Goal: Find contact information: Find contact information

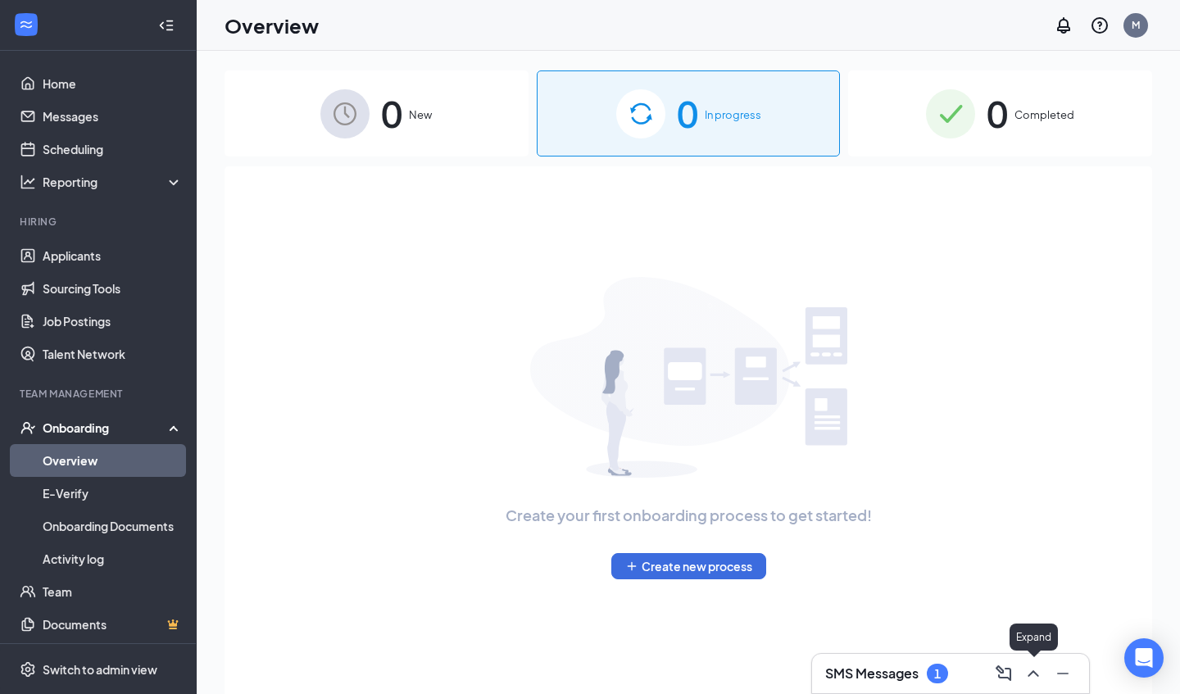
click at [1031, 673] on icon "ChevronUp" at bounding box center [1033, 673] width 11 height 7
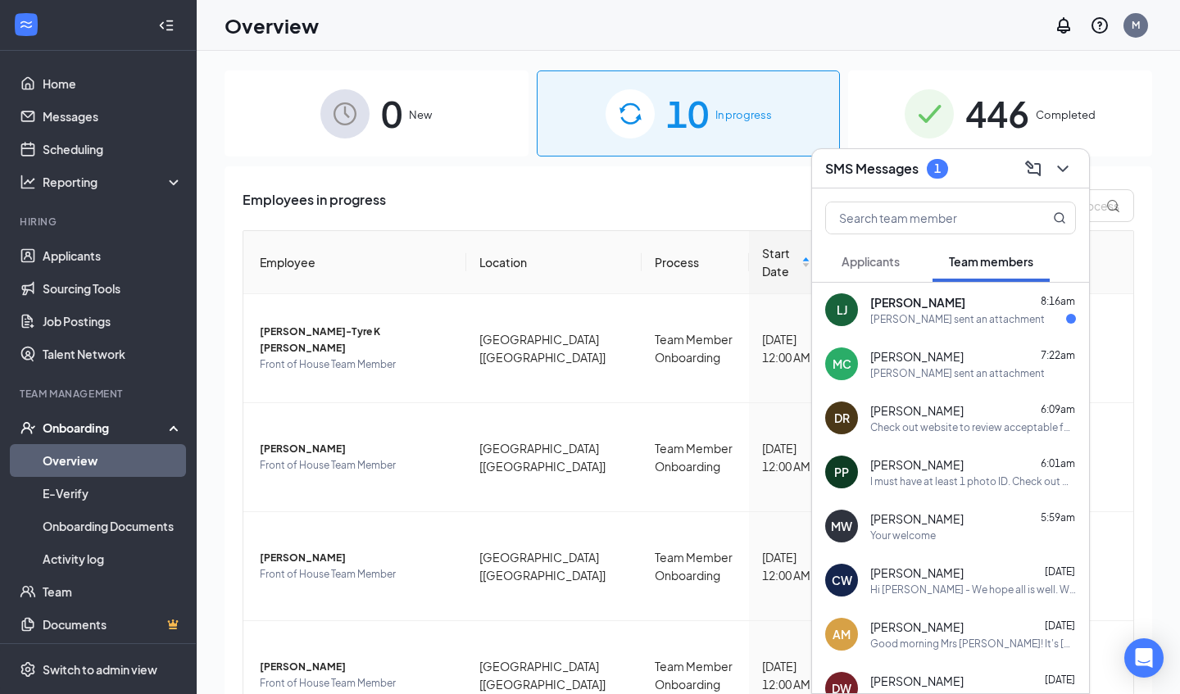
click at [936, 379] on div "[PERSON_NAME] sent an attachment" at bounding box center [957, 373] width 175 height 14
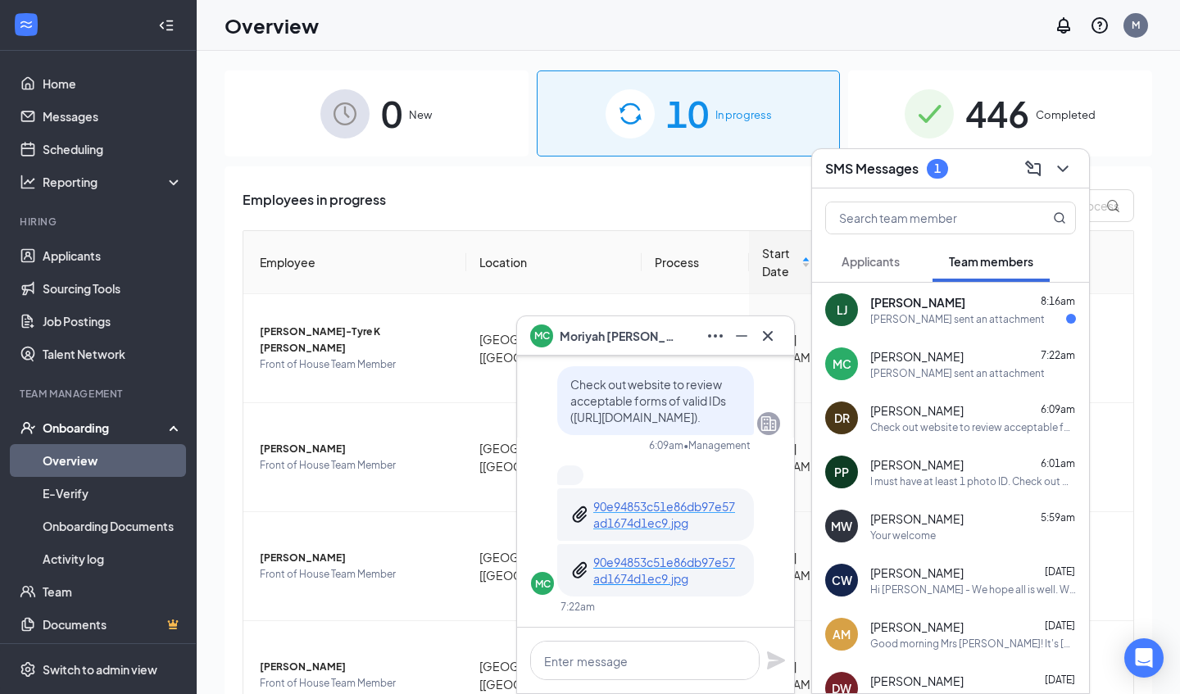
click at [656, 525] on p "90e94853c51e86db97e57ad1674d1ec9.jpg" at bounding box center [667, 514] width 148 height 33
click at [620, 571] on p "90e94853c51e86db97e57ad1674d1ec9.jpg" at bounding box center [667, 570] width 148 height 33
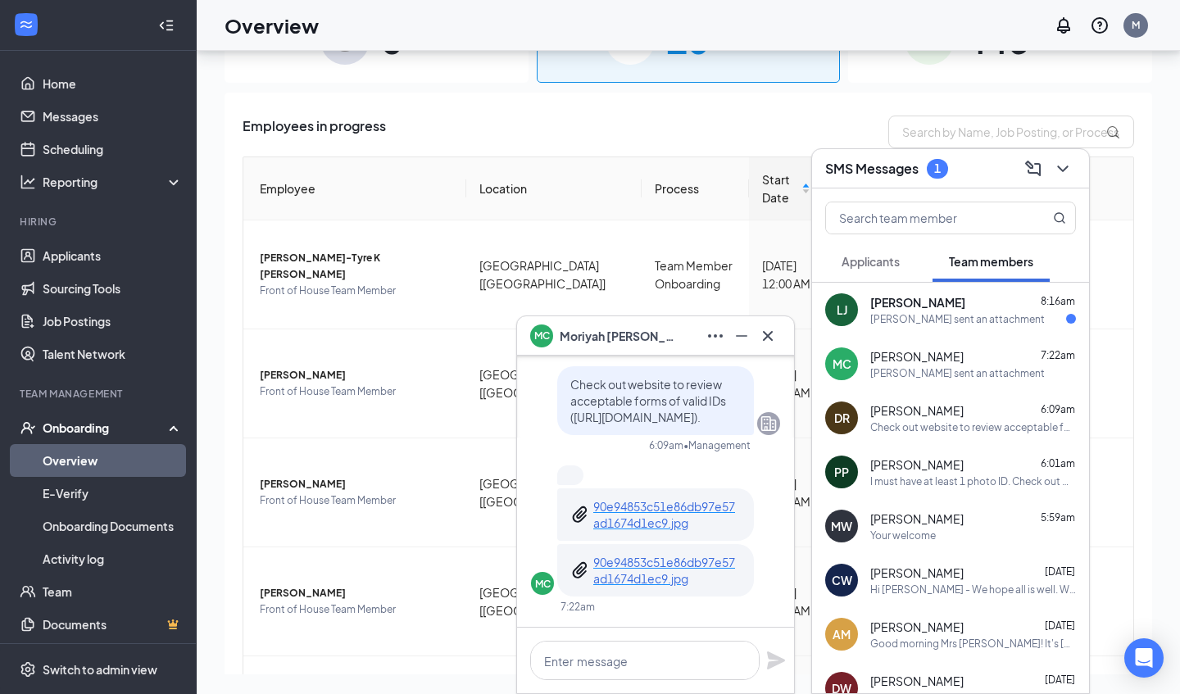
scroll to position [74, 0]
click at [574, 666] on textarea at bounding box center [644, 660] width 229 height 39
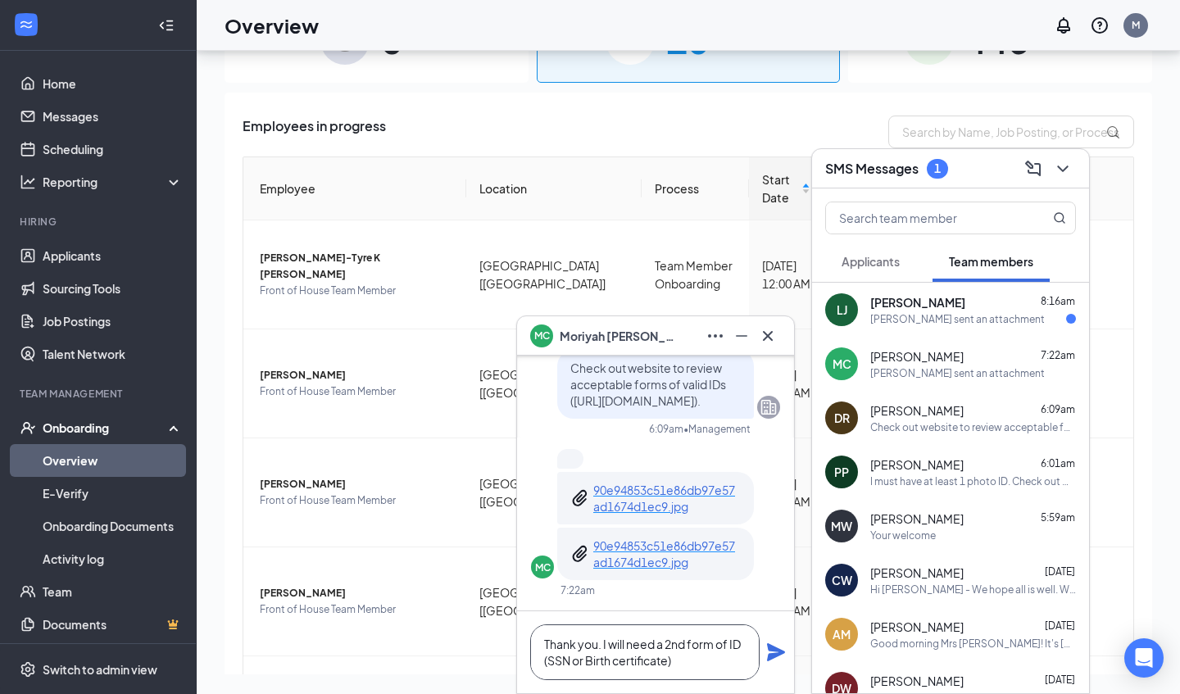
type textarea "Thank you. I will need a 2nd form of ID (SSN or Birth certificate)"
click at [778, 652] on icon "Plane" at bounding box center [776, 652] width 18 height 18
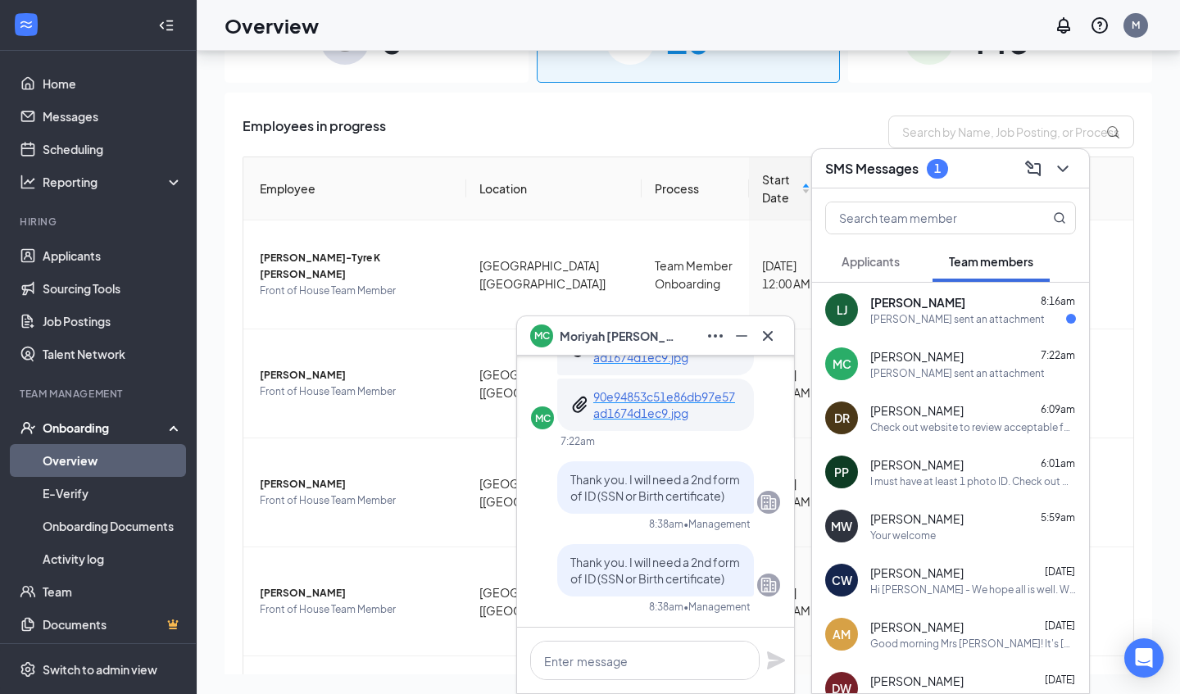
click at [942, 432] on div "Check out website to review acceptable forms of valid IDs ([URL][DOMAIN_NAME])." at bounding box center [973, 427] width 206 height 14
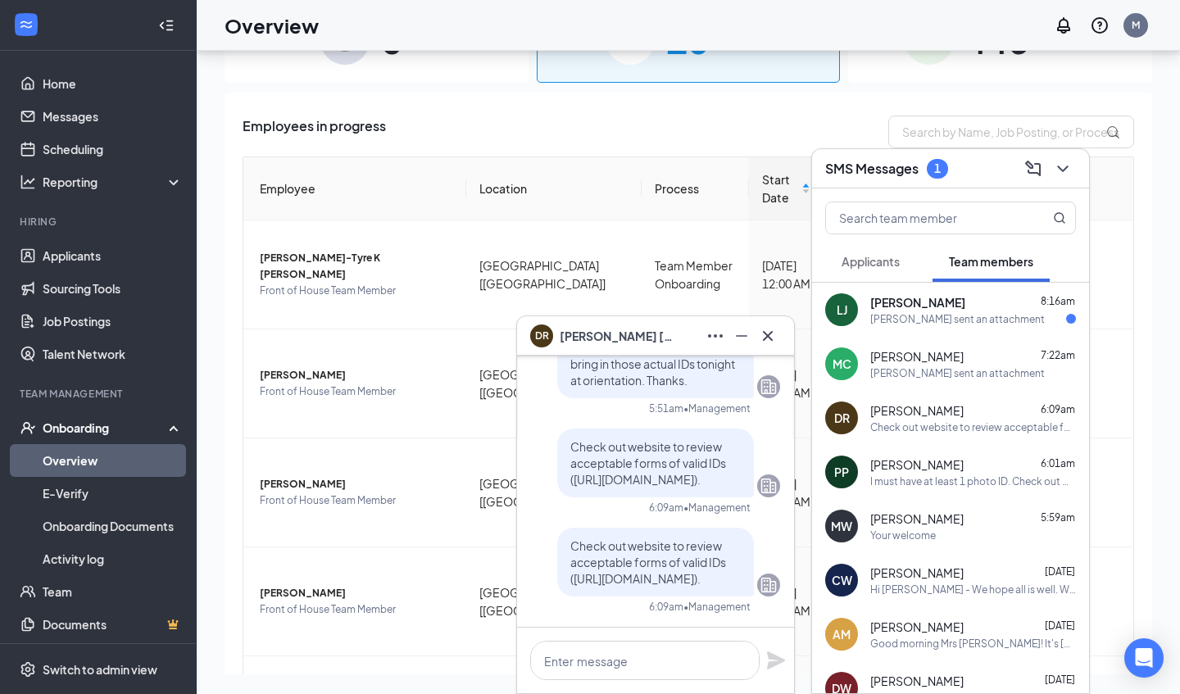
click at [925, 312] on div "[PERSON_NAME] sent an attachment" at bounding box center [957, 319] width 175 height 14
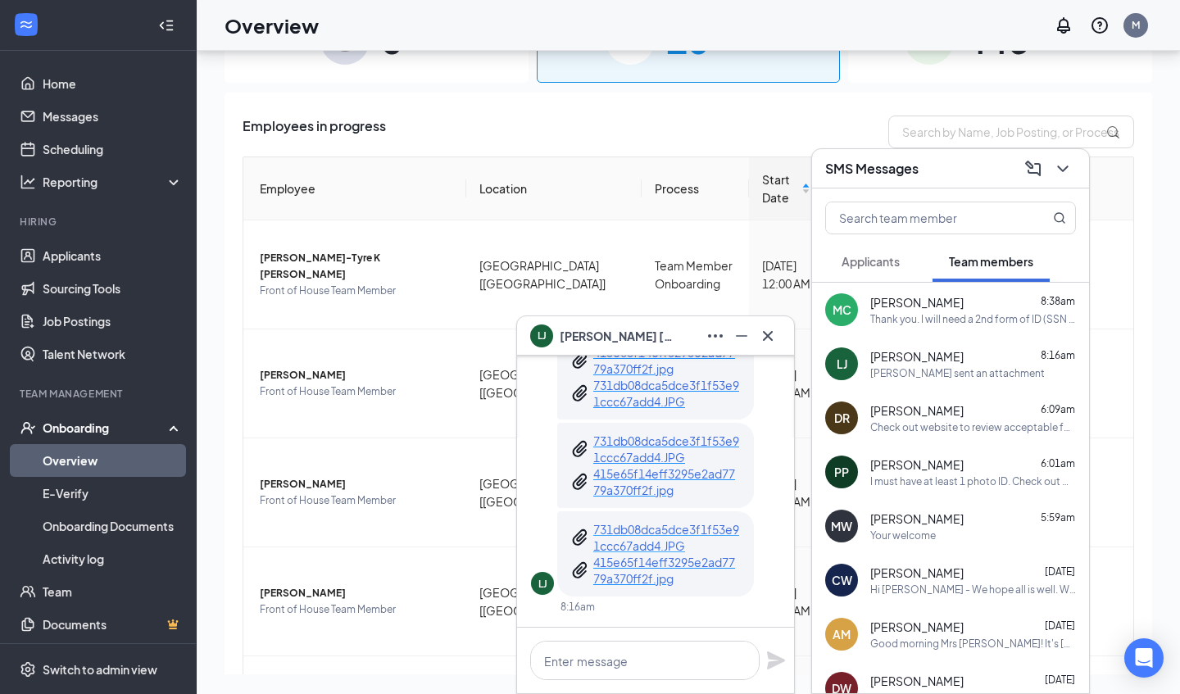
click at [665, 548] on p "731db08dca5dce3f1f53e91ccc67add4.JPG" at bounding box center [667, 537] width 148 height 33
click at [624, 399] on p "731db08dca5dce3f1f53e91ccc67add4.JPG" at bounding box center [667, 393] width 148 height 33
click at [612, 450] on p "731db08dca5dce3f1f53e91ccc67add4.JPG" at bounding box center [667, 449] width 148 height 33
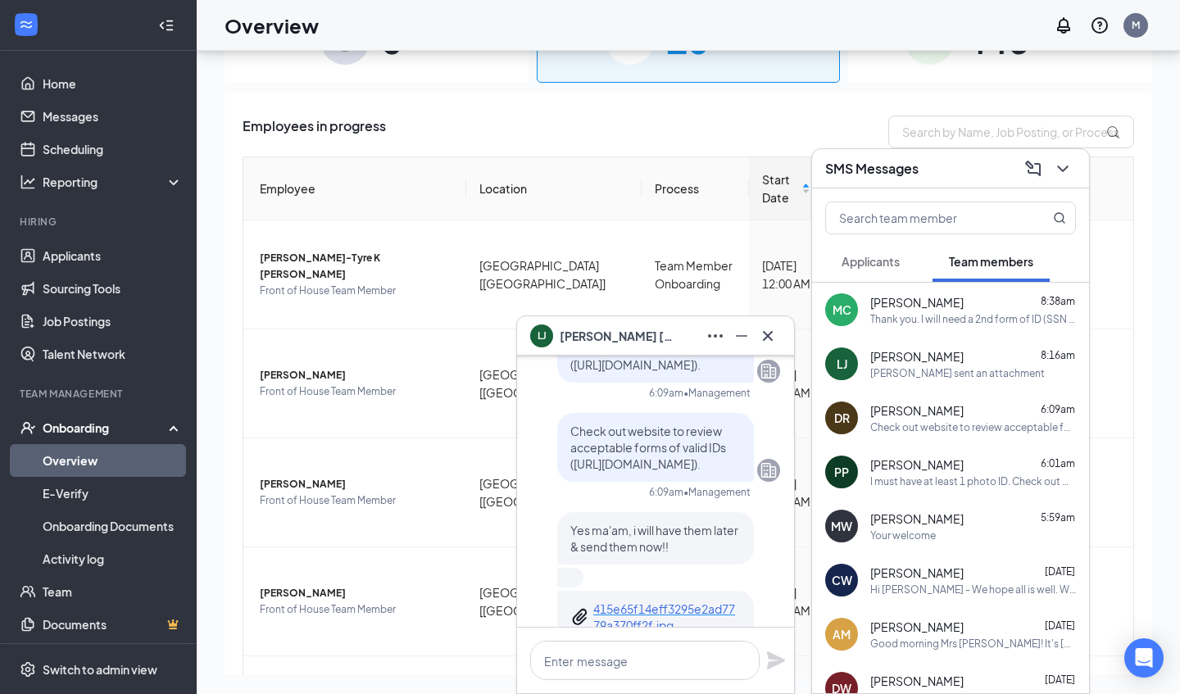
scroll to position [-266, 0]
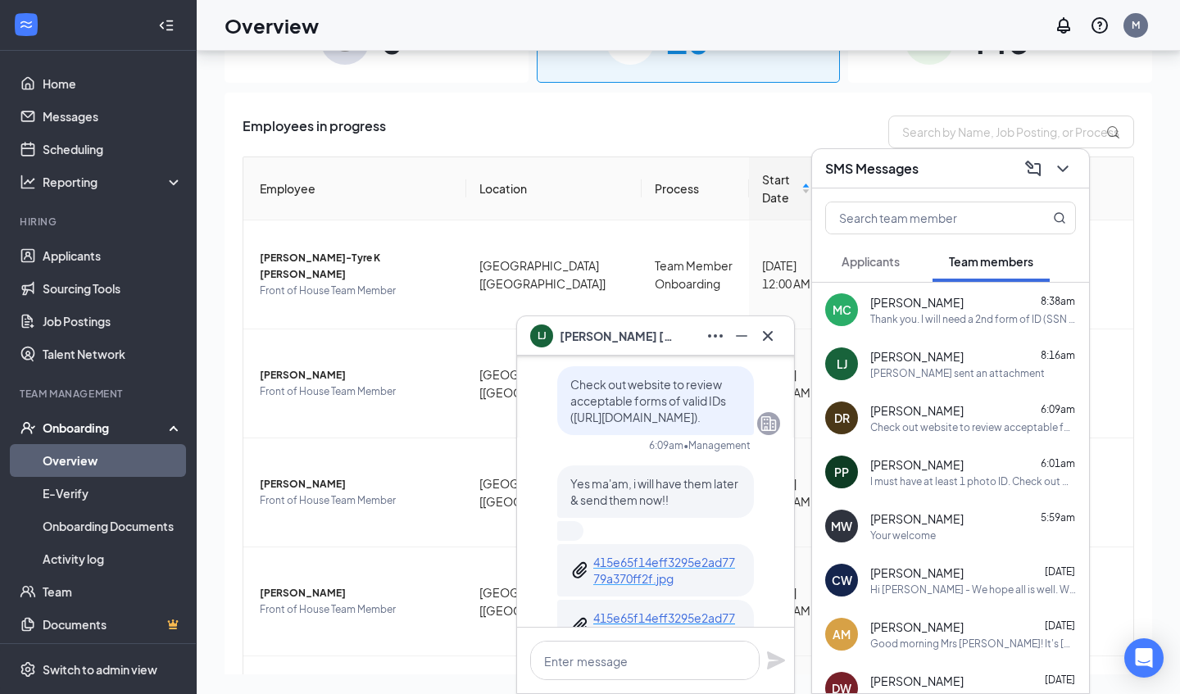
click at [629, 574] on p "415e65f14eff3295e2ad7779a370ff2f.jpg" at bounding box center [667, 570] width 148 height 33
click at [767, 335] on icon "Cross" at bounding box center [768, 335] width 10 height 10
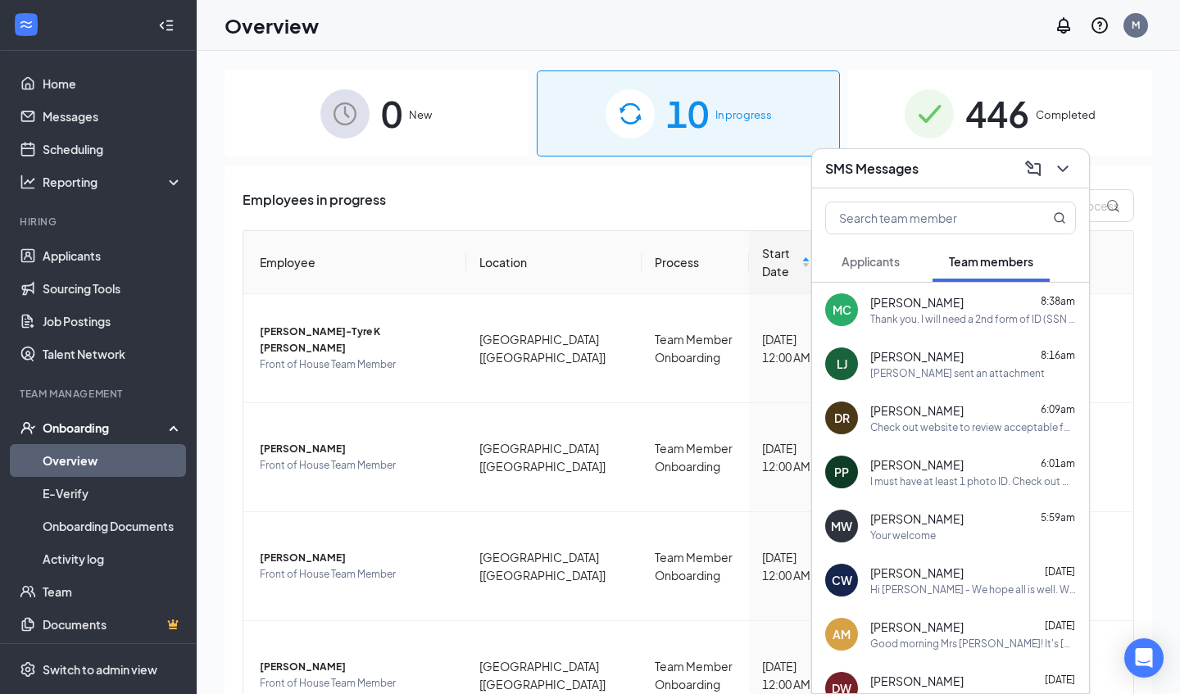
scroll to position [0, 0]
click at [1063, 167] on icon "ChevronDown" at bounding box center [1063, 169] width 20 height 20
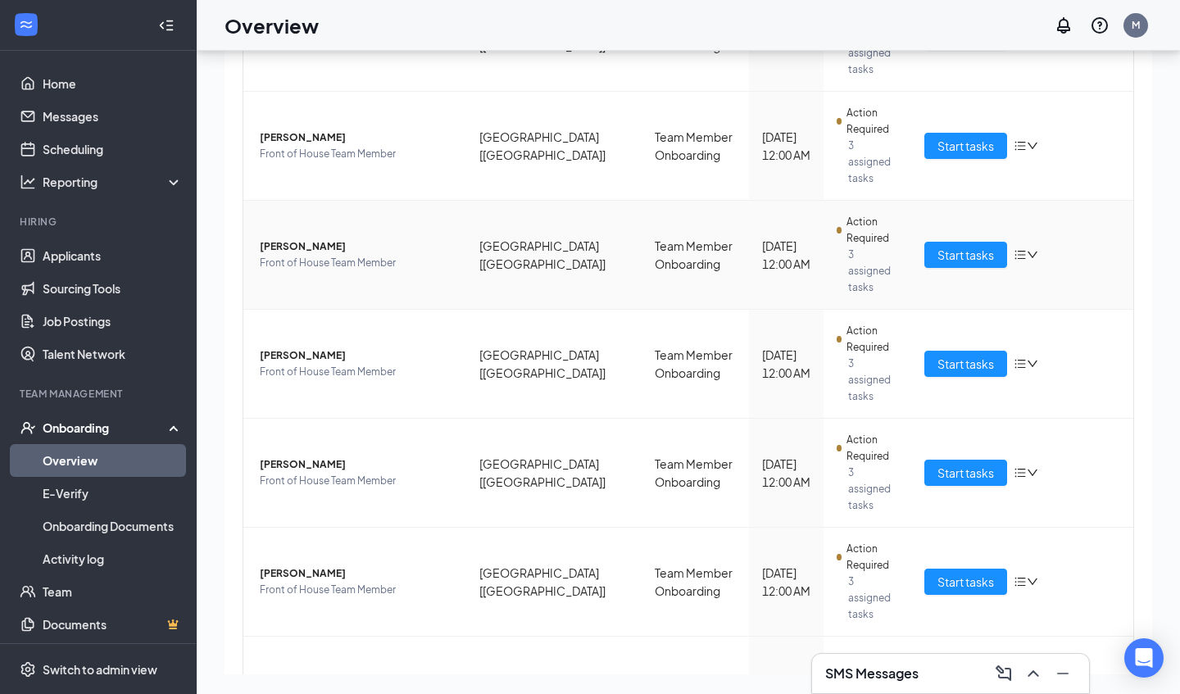
scroll to position [74, 0]
click at [1036, 677] on icon "ChevronUp" at bounding box center [1034, 674] width 20 height 20
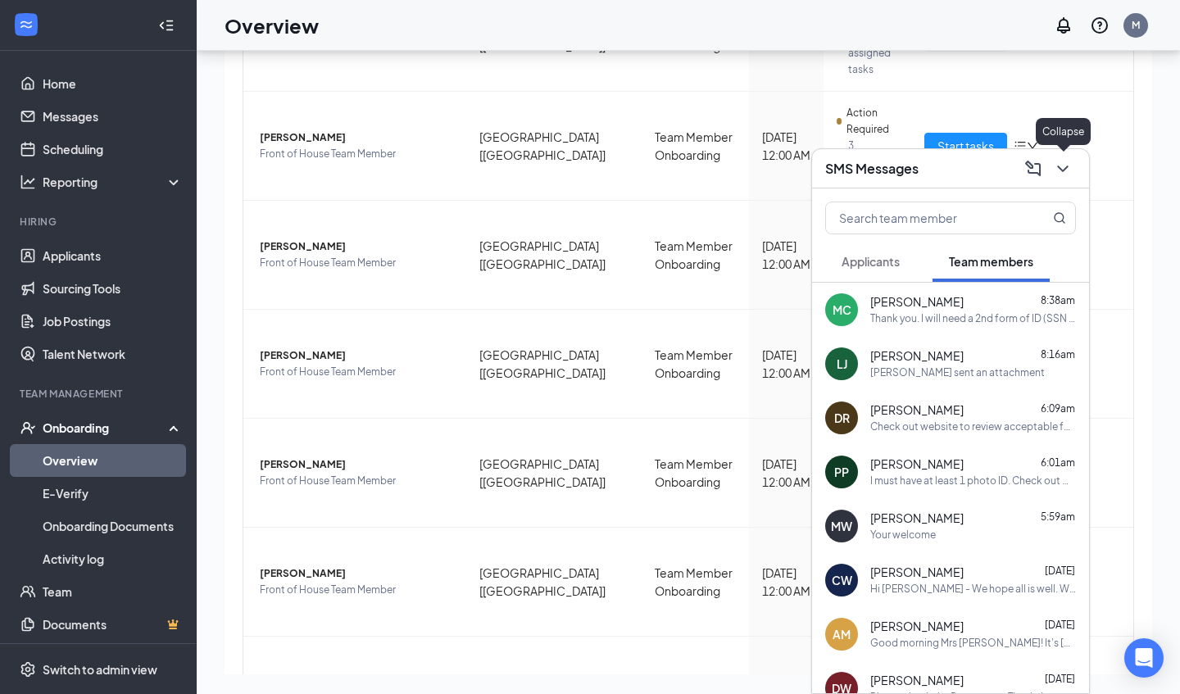
click at [1067, 170] on icon "ChevronDown" at bounding box center [1063, 169] width 20 height 20
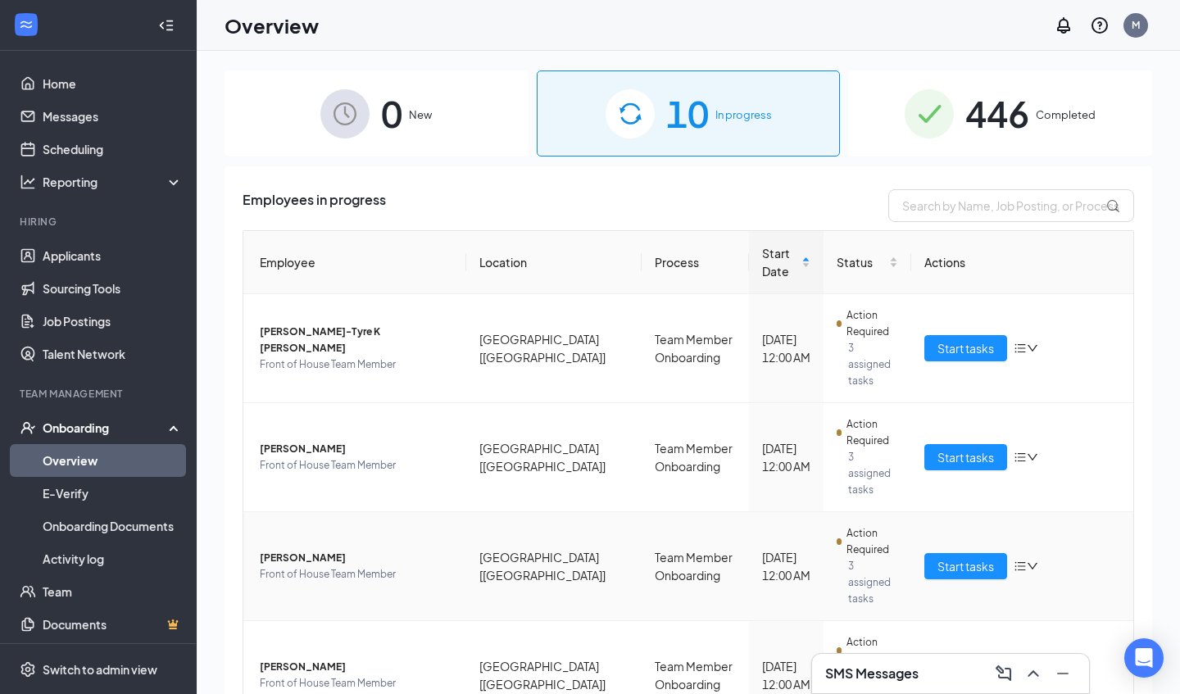
scroll to position [0, 0]
click at [281, 441] on span "[PERSON_NAME]" at bounding box center [356, 449] width 193 height 16
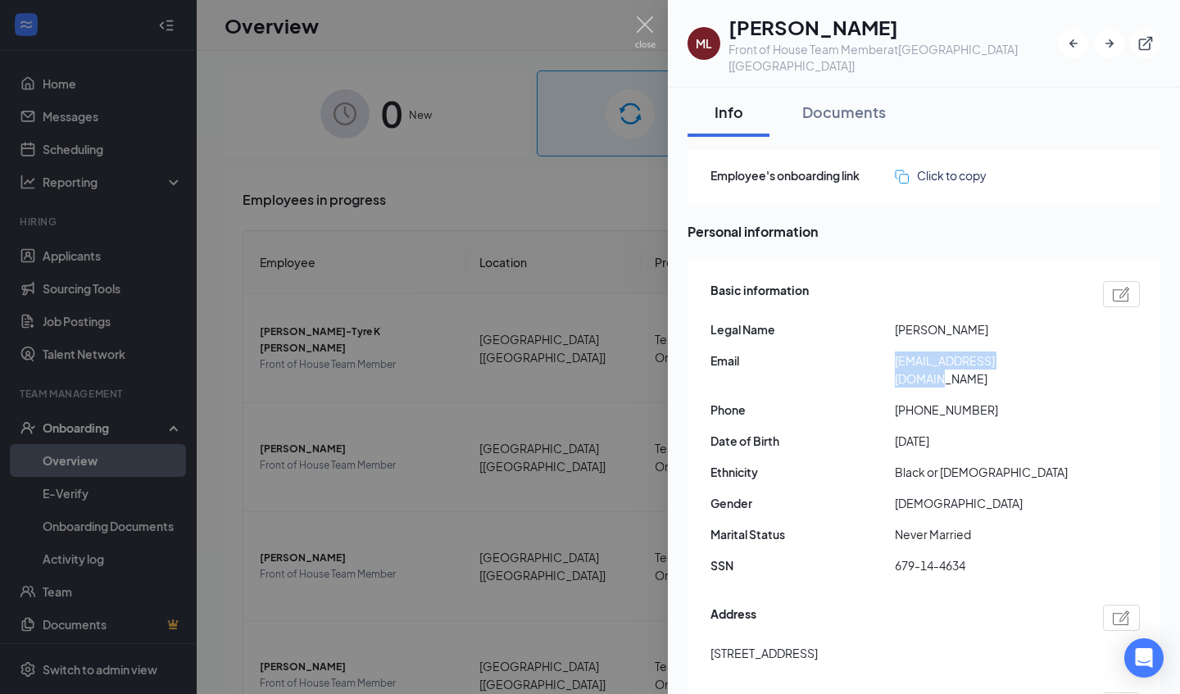
drag, startPoint x: 899, startPoint y: 346, endPoint x: 1040, endPoint y: 345, distance: 141.0
click at [1040, 352] on span "[EMAIL_ADDRESS][DOMAIN_NAME]" at bounding box center [987, 370] width 184 height 36
copy span "[EMAIL_ADDRESS][DOMAIN_NAME]"
click at [648, 23] on img at bounding box center [645, 32] width 20 height 32
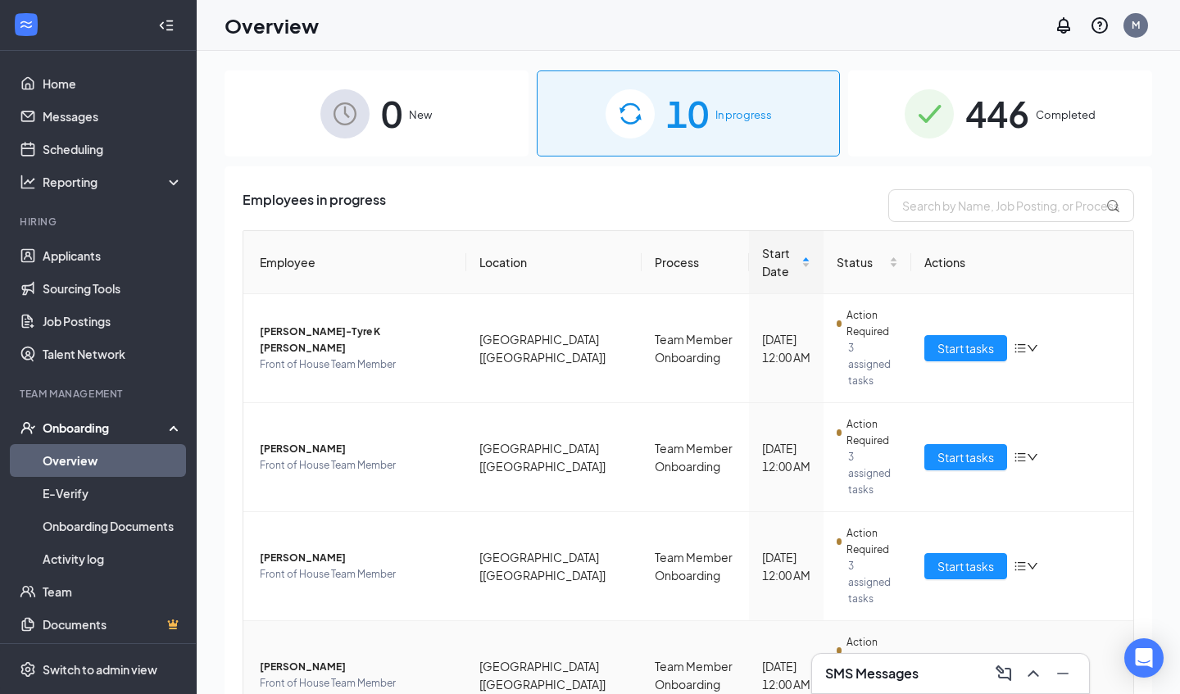
click at [300, 659] on span "[PERSON_NAME]" at bounding box center [356, 667] width 193 height 16
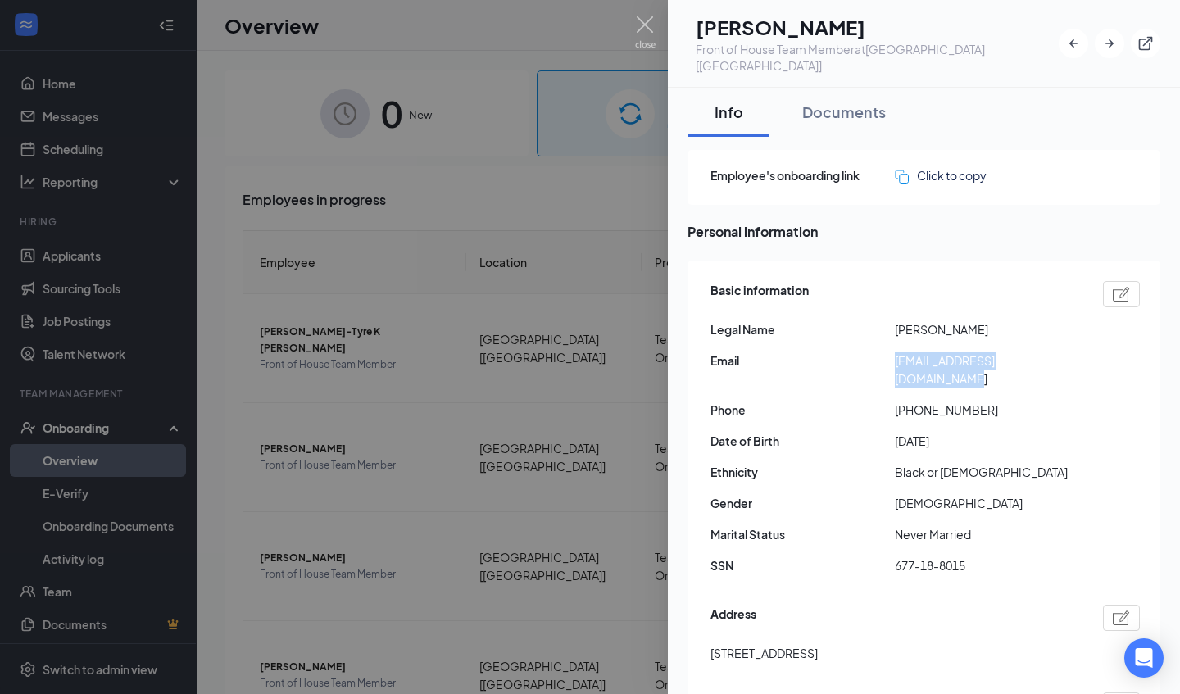
drag, startPoint x: 895, startPoint y: 343, endPoint x: 1083, endPoint y: 344, distance: 187.7
click at [1083, 352] on div "Email [EMAIL_ADDRESS][DOMAIN_NAME]" at bounding box center [925, 370] width 429 height 36
copy span "[EMAIL_ADDRESS][DOMAIN_NAME]"
click at [647, 30] on img at bounding box center [645, 32] width 20 height 32
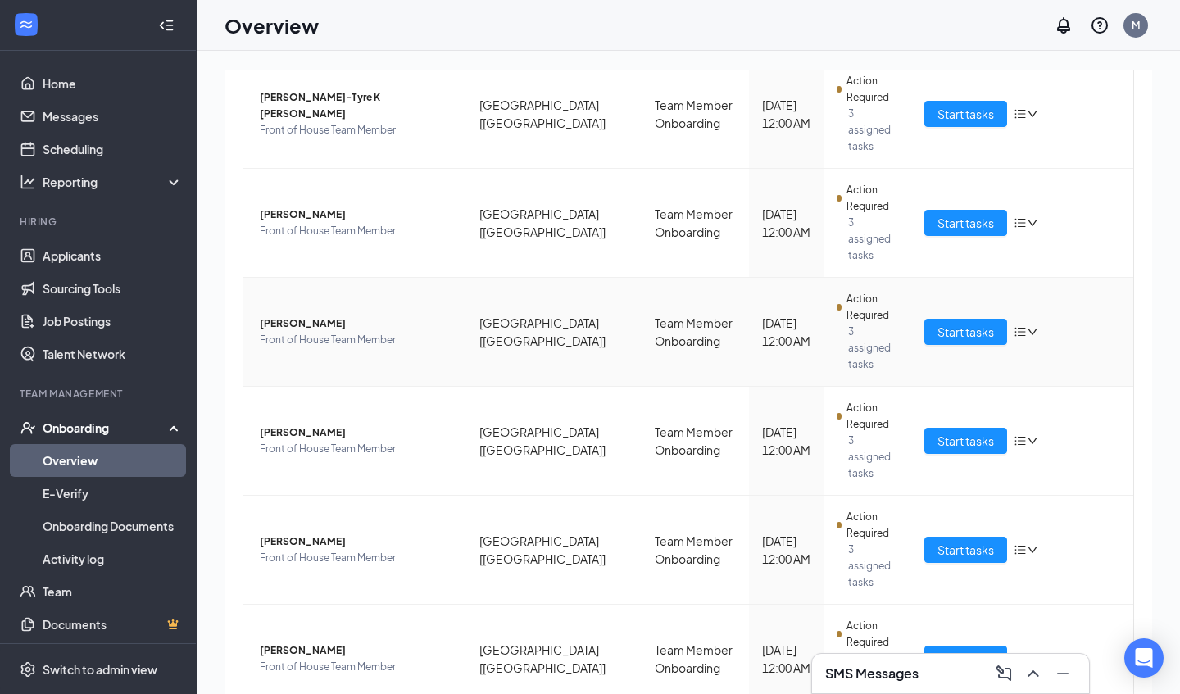
scroll to position [237, 0]
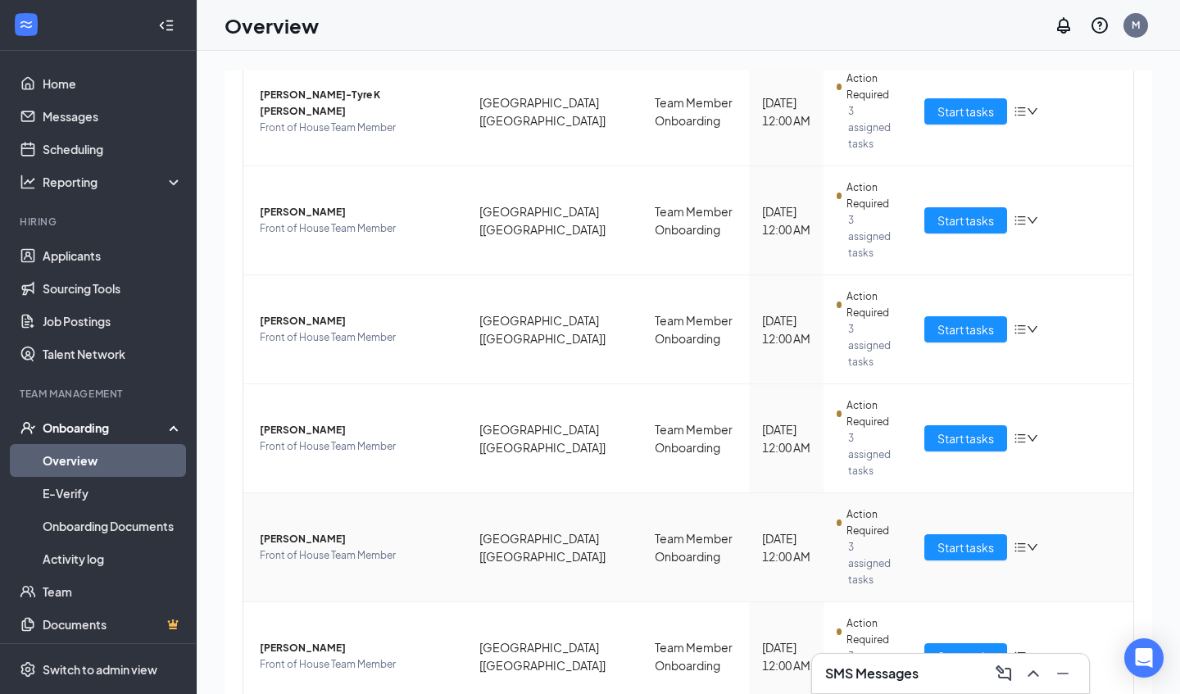
click at [305, 531] on span "[PERSON_NAME]" at bounding box center [356, 539] width 193 height 16
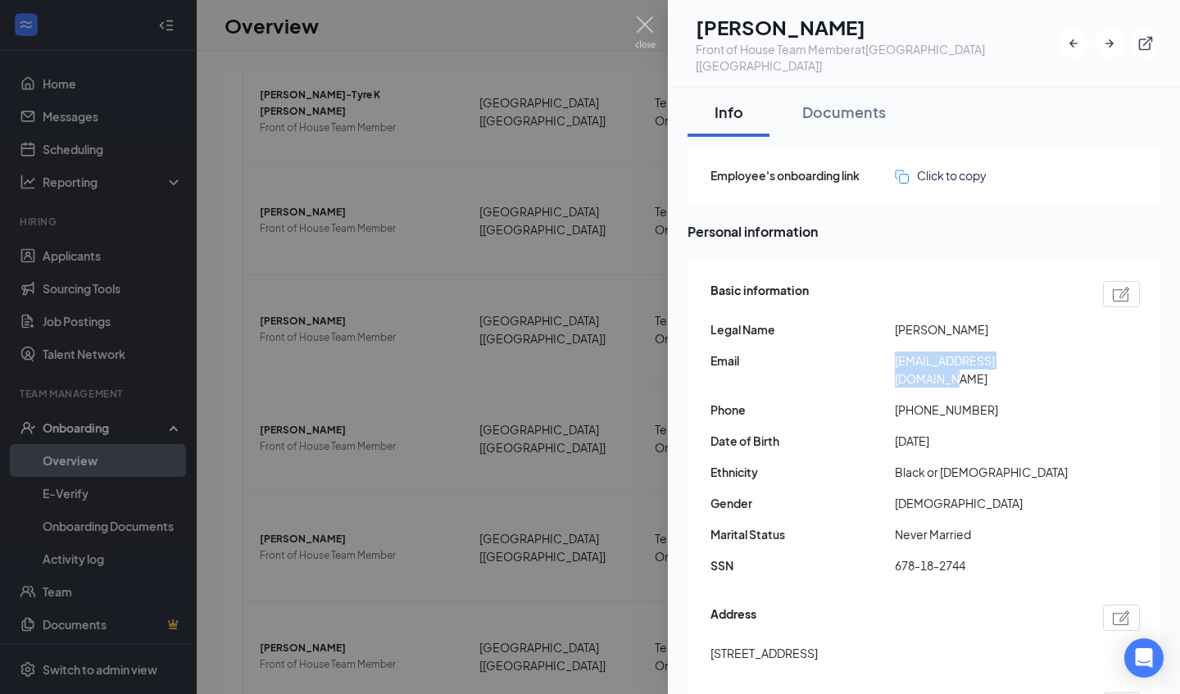
drag, startPoint x: 897, startPoint y: 347, endPoint x: 1047, endPoint y: 344, distance: 150.0
click at [1047, 352] on span "[EMAIL_ADDRESS][DOMAIN_NAME]" at bounding box center [987, 370] width 184 height 36
copy span "[EMAIL_ADDRESS][DOMAIN_NAME]"
click at [644, 25] on img at bounding box center [645, 32] width 20 height 32
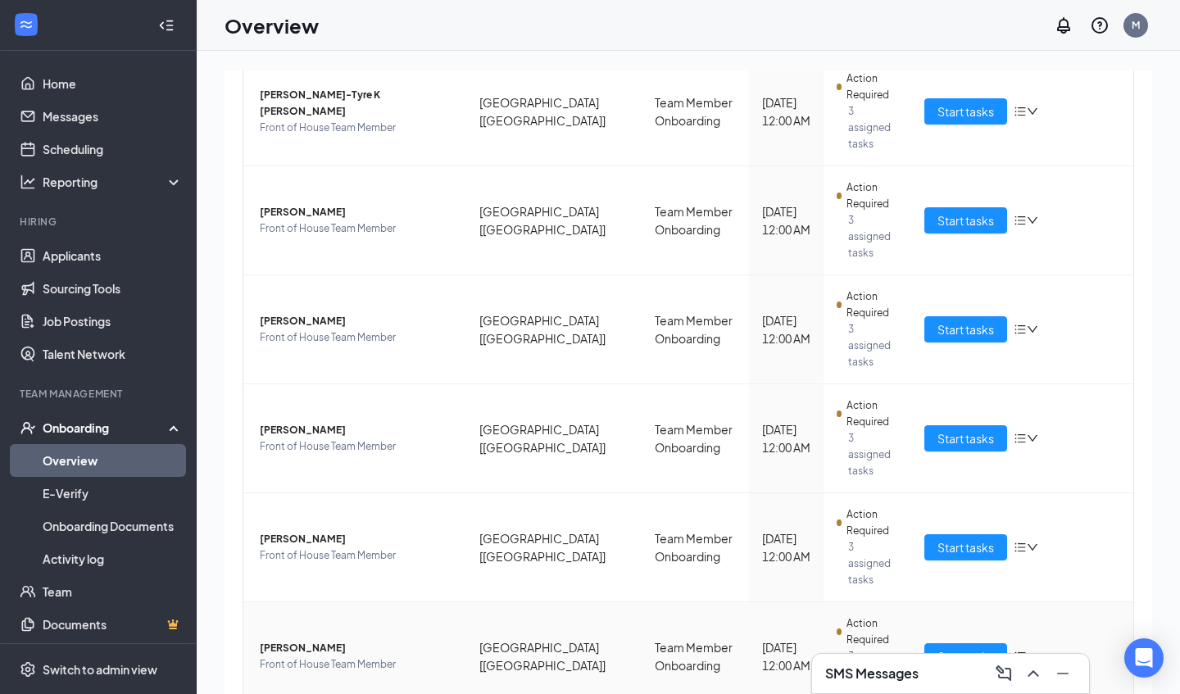
click at [309, 640] on span "[PERSON_NAME]" at bounding box center [356, 648] width 193 height 16
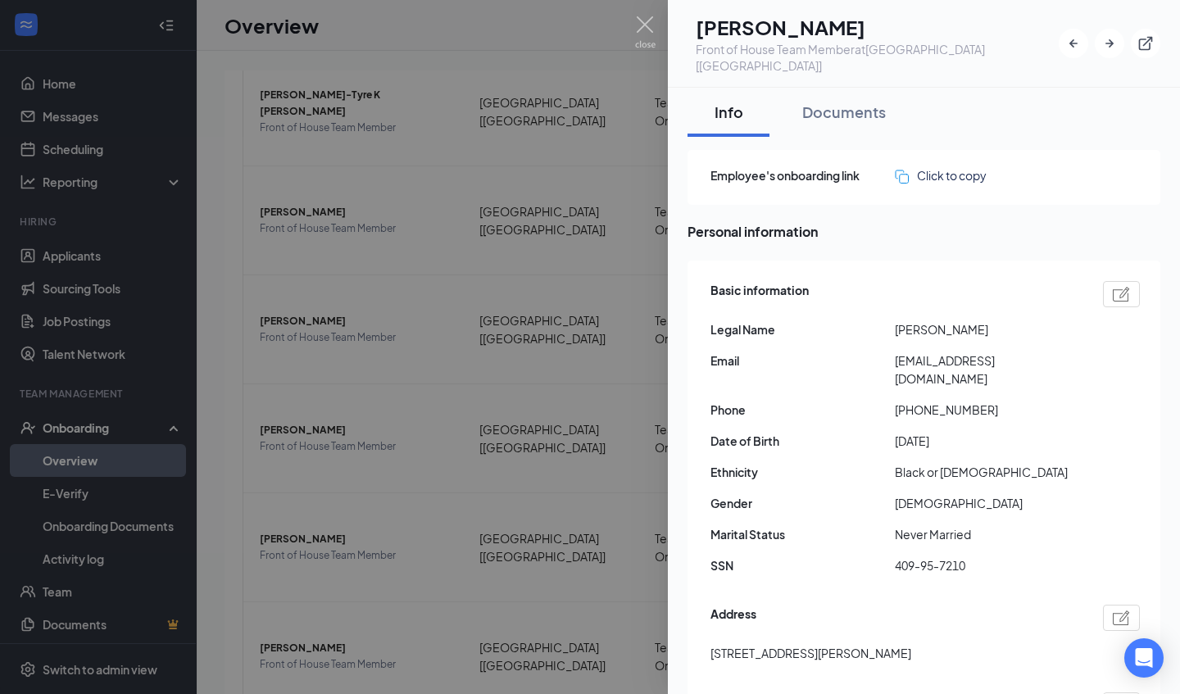
drag, startPoint x: 897, startPoint y: 348, endPoint x: 917, endPoint y: 358, distance: 22.7
click at [917, 358] on span "[EMAIL_ADDRESS][DOMAIN_NAME]" at bounding box center [987, 370] width 184 height 36
copy span "[EMAIL_ADDRESS][DOMAIN_NAME]"
click at [646, 28] on img at bounding box center [645, 32] width 20 height 32
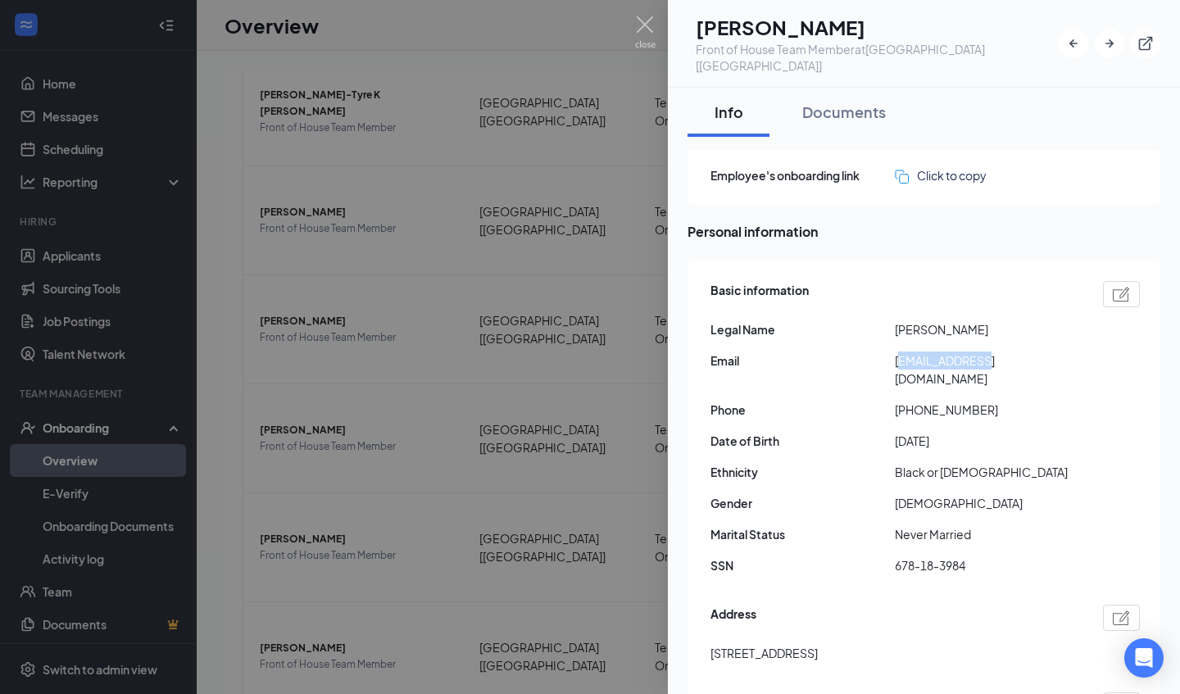
drag, startPoint x: 897, startPoint y: 345, endPoint x: 979, endPoint y: 338, distance: 83.0
click at [979, 352] on span "[EMAIL_ADDRESS][DOMAIN_NAME]" at bounding box center [987, 370] width 184 height 36
click at [1017, 321] on span "[PERSON_NAME]" at bounding box center [987, 329] width 184 height 18
drag, startPoint x: 892, startPoint y: 347, endPoint x: 1030, endPoint y: 337, distance: 138.0
click at [1030, 352] on div "Email [EMAIL_ADDRESS][DOMAIN_NAME]" at bounding box center [925, 370] width 429 height 36
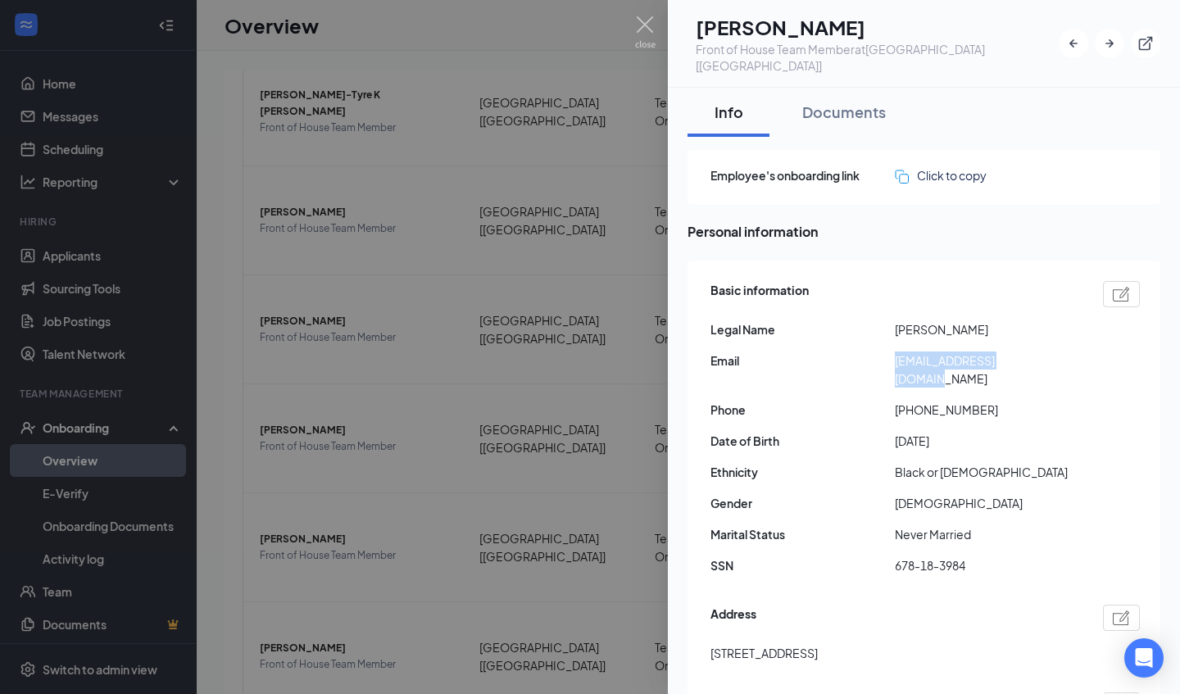
copy div "[EMAIL_ADDRESS][DOMAIN_NAME]"
click at [651, 24] on img at bounding box center [645, 32] width 20 height 32
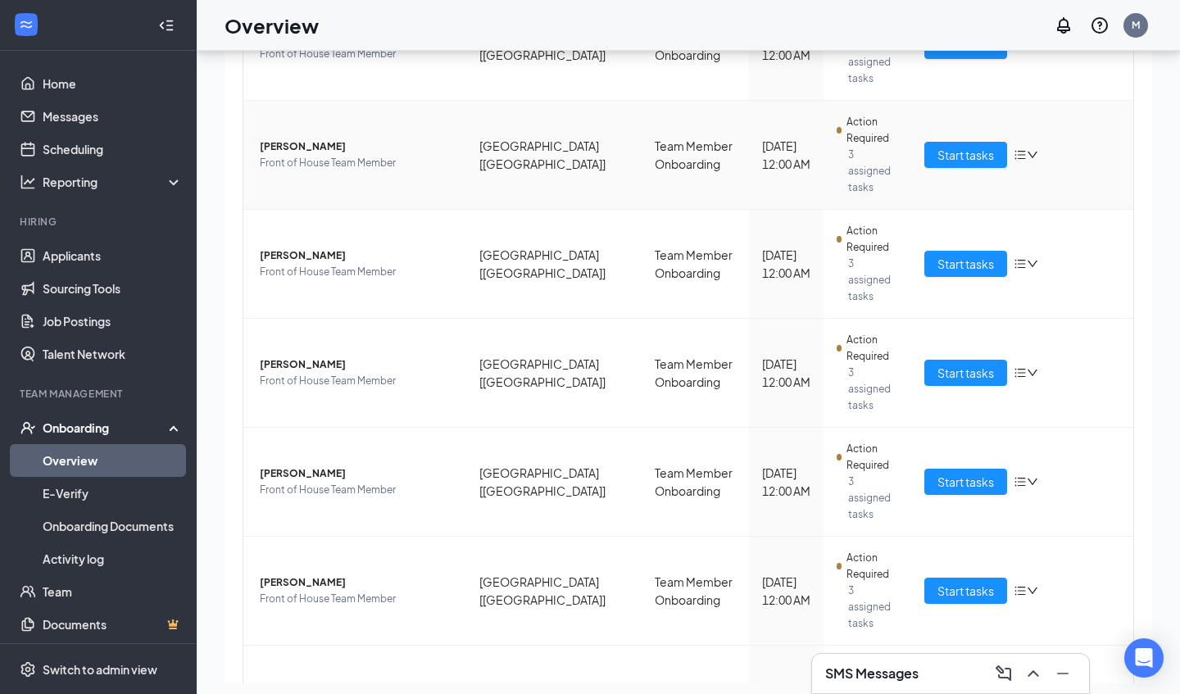
scroll to position [65, 0]
click at [298, 683] on span "Dmarion A Wine" at bounding box center [356, 691] width 193 height 16
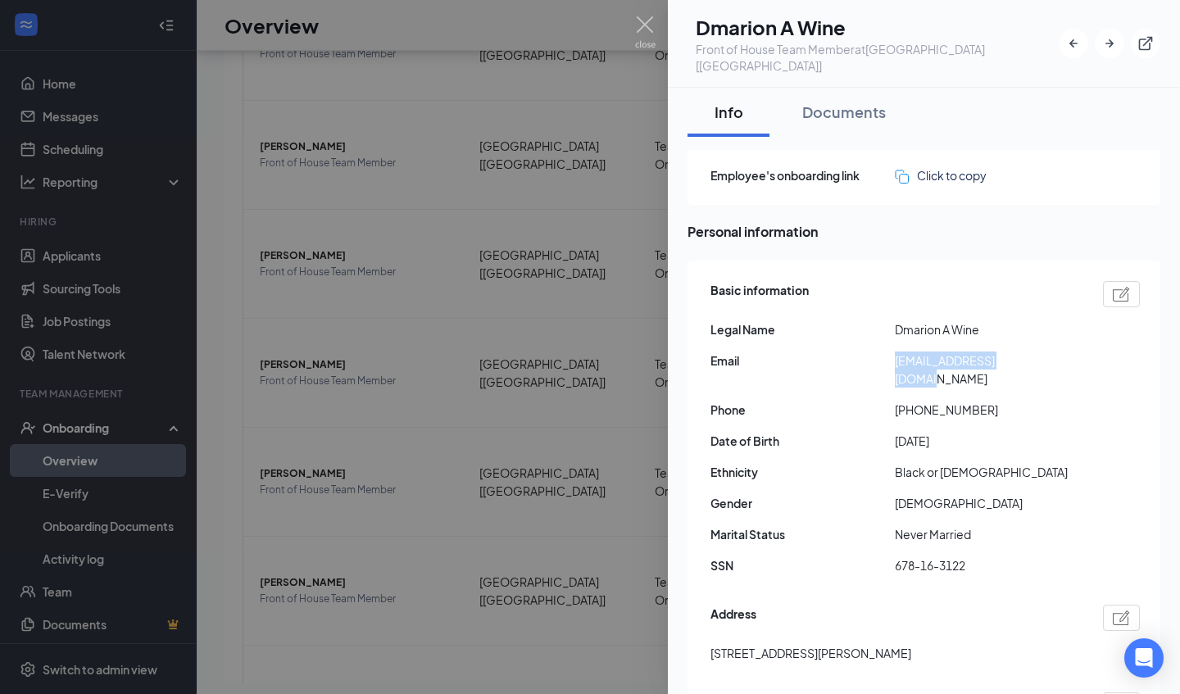
drag, startPoint x: 894, startPoint y: 344, endPoint x: 1035, endPoint y: 341, distance: 141.0
click at [1035, 352] on div "Email [EMAIL_ADDRESS][DOMAIN_NAME]" at bounding box center [925, 370] width 429 height 36
copy div "[EMAIL_ADDRESS][DOMAIN_NAME]"
click at [645, 25] on img at bounding box center [645, 32] width 20 height 32
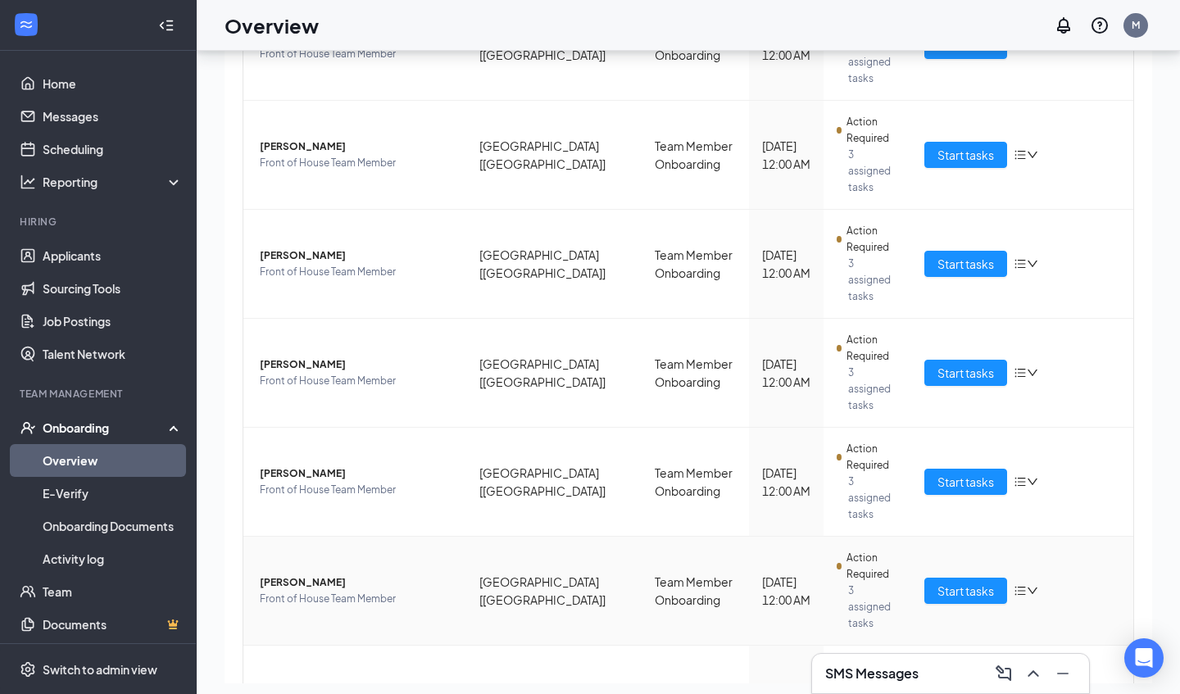
click at [293, 574] on span "[PERSON_NAME]" at bounding box center [356, 582] width 193 height 16
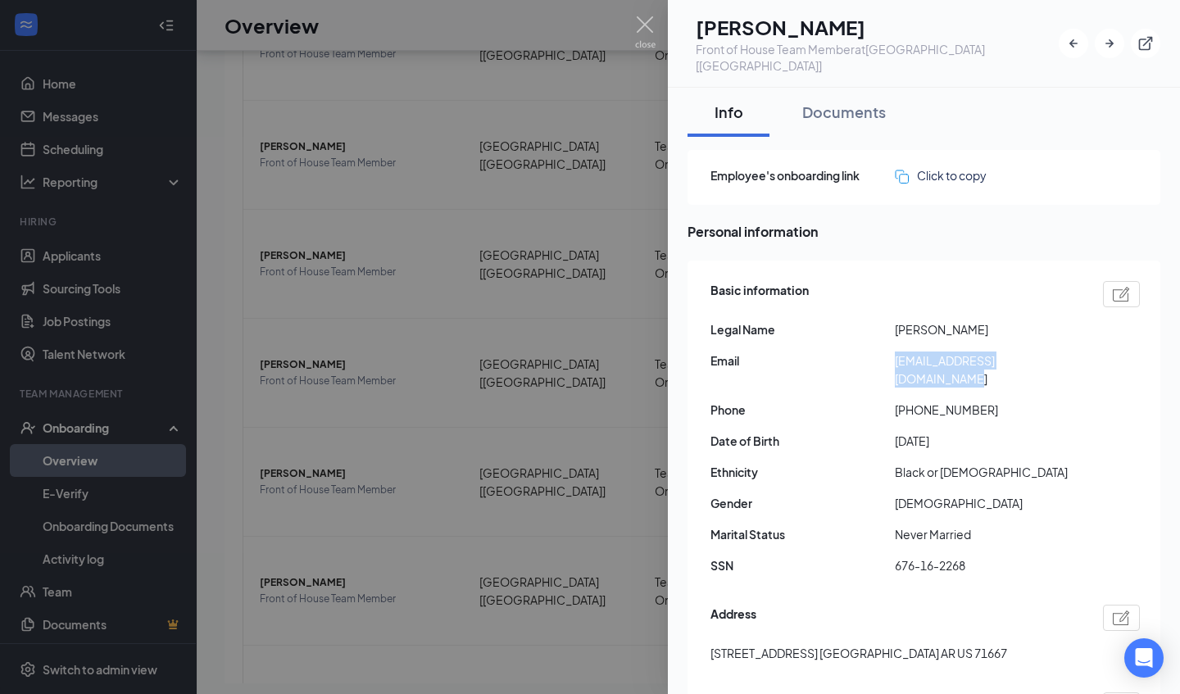
drag, startPoint x: 895, startPoint y: 347, endPoint x: 1082, endPoint y: 351, distance: 186.9
click at [1082, 352] on div "Email [EMAIL_ADDRESS][DOMAIN_NAME]" at bounding box center [925, 370] width 429 height 36
copy span "[EMAIL_ADDRESS][DOMAIN_NAME]"
click at [652, 22] on img at bounding box center [645, 32] width 20 height 32
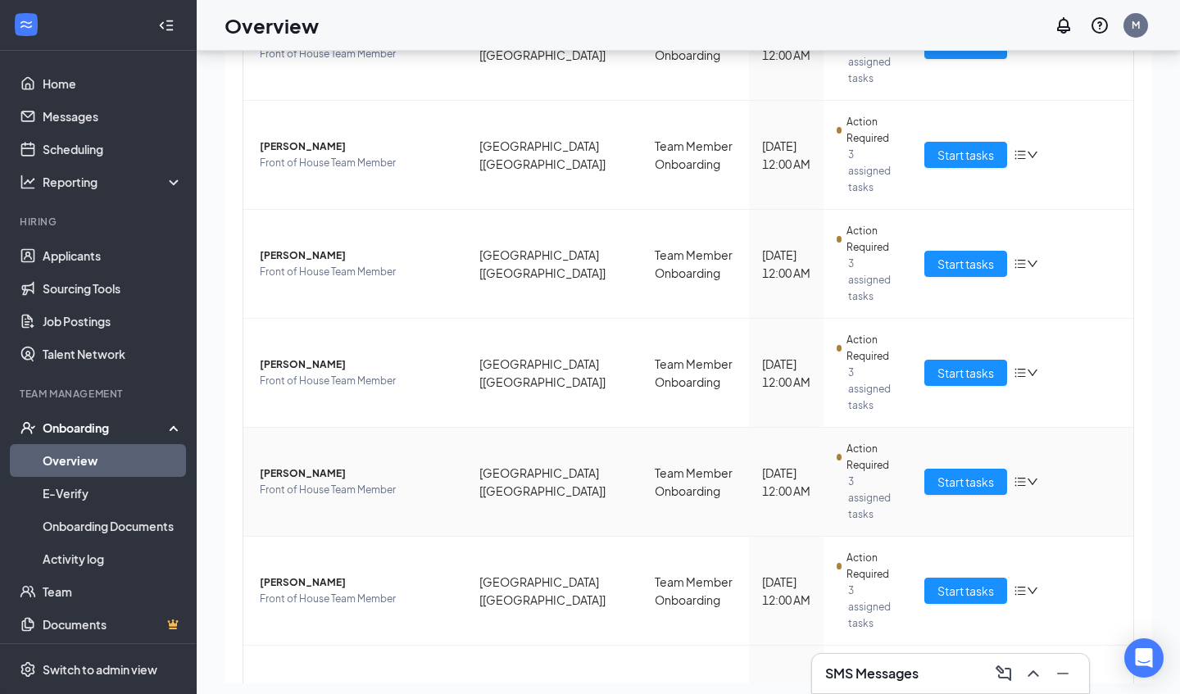
click at [311, 465] on span "[PERSON_NAME]" at bounding box center [356, 473] width 193 height 16
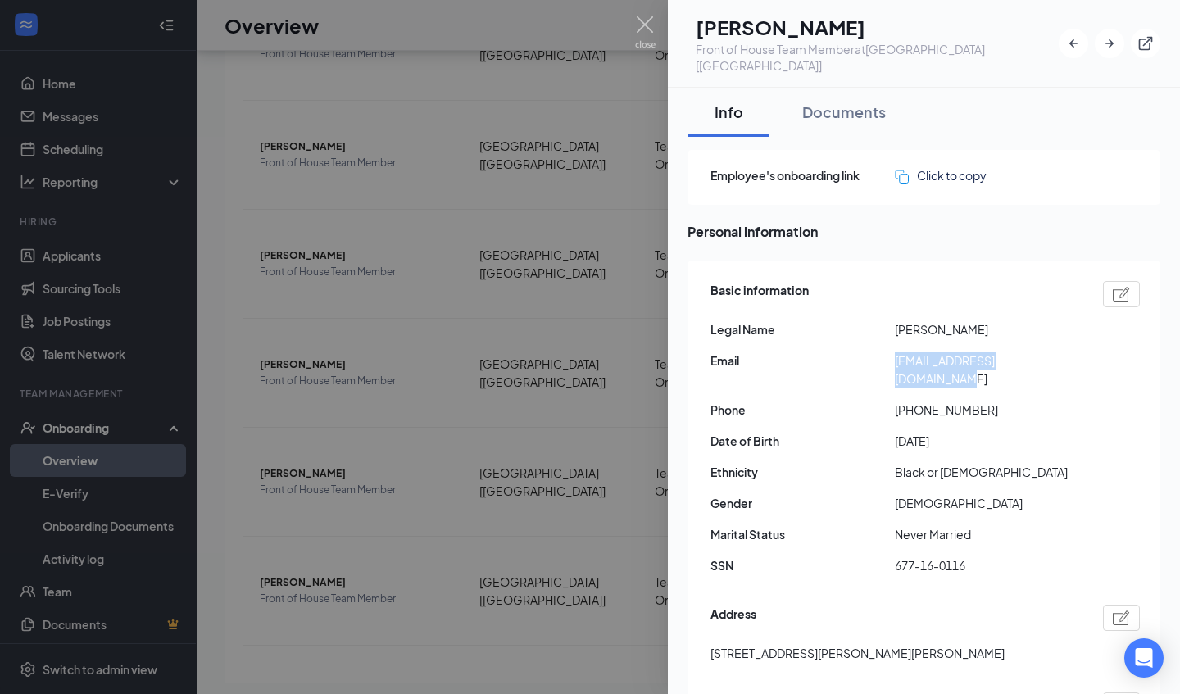
drag, startPoint x: 898, startPoint y: 345, endPoint x: 1065, endPoint y: 345, distance: 167.2
click at [1065, 352] on span "[EMAIL_ADDRESS][DOMAIN_NAME]" at bounding box center [987, 370] width 184 height 36
copy span "[EMAIL_ADDRESS][DOMAIN_NAME]"
click at [651, 19] on img at bounding box center [645, 32] width 20 height 32
